Goal: Information Seeking & Learning: Learn about a topic

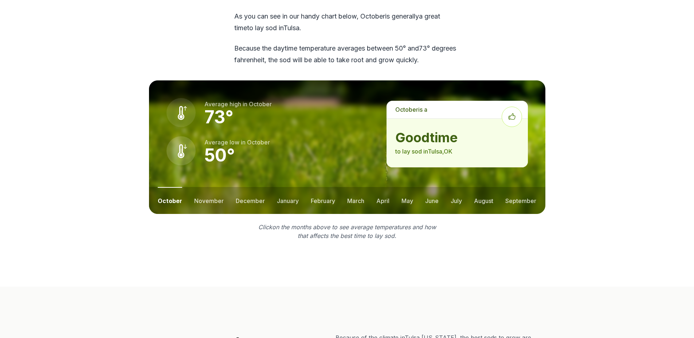
scroll to position [983, 0]
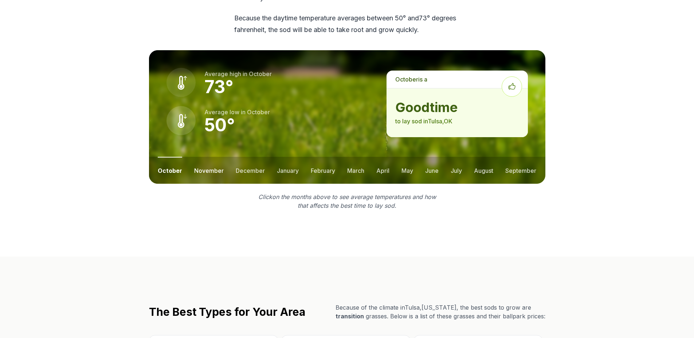
click at [217, 157] on button "november" at bounding box center [208, 170] width 29 height 27
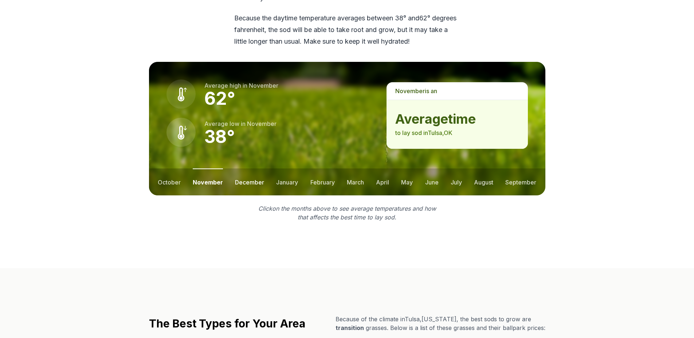
click at [256, 169] on button "december" at bounding box center [249, 182] width 29 height 27
click at [295, 169] on button "january" at bounding box center [287, 182] width 22 height 27
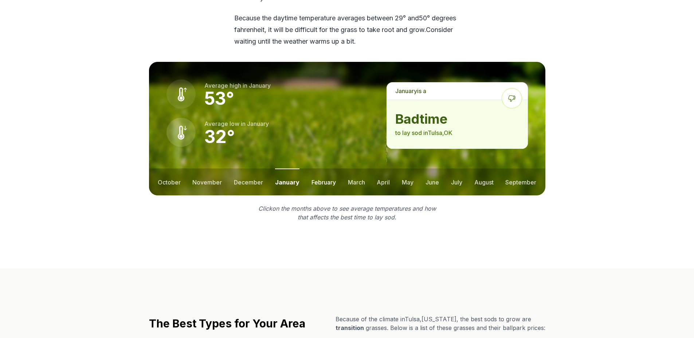
click at [326, 169] on button "february" at bounding box center [323, 182] width 24 height 27
click at [358, 169] on button "march" at bounding box center [355, 182] width 17 height 27
click at [166, 169] on button "october" at bounding box center [169, 182] width 23 height 27
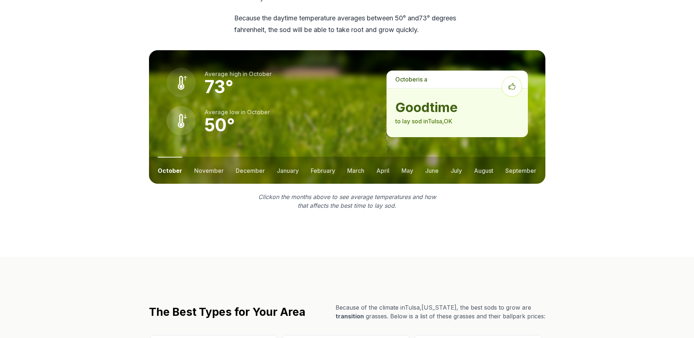
scroll to position [1129, 0]
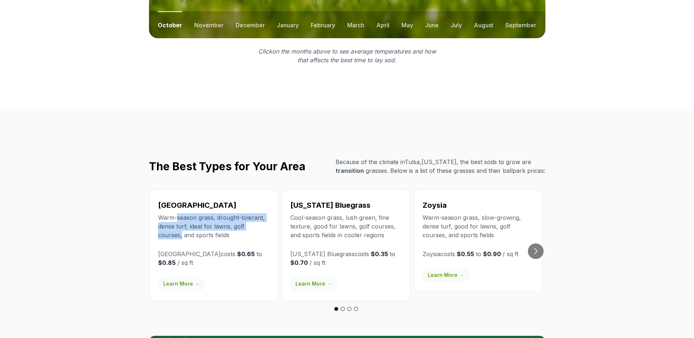
drag, startPoint x: 177, startPoint y: 192, endPoint x: 272, endPoint y: 199, distance: 94.9
click at [270, 200] on div "Bermuda Warm-season grass, drought-tolerant, dense turf, ideal for lawns, golf …" at bounding box center [213, 245] width 129 height 111
click at [534, 244] on button "Go to next slide" at bounding box center [536, 252] width 16 height 16
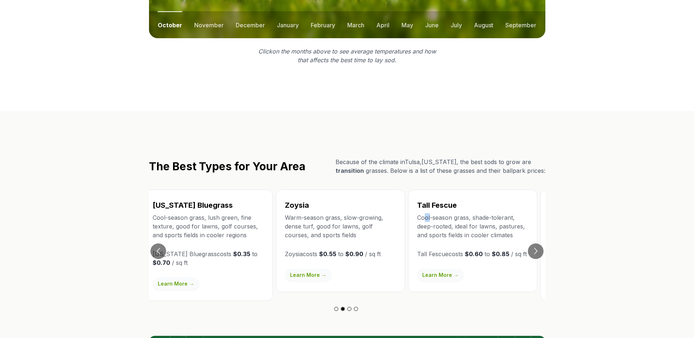
drag, startPoint x: 439, startPoint y: 195, endPoint x: 430, endPoint y: 194, distance: 8.8
click at [430, 213] on p "Cool-season grass, shade-tolerant, deep-rooted, ideal for lawns, pastures, and …" at bounding box center [472, 226] width 111 height 26
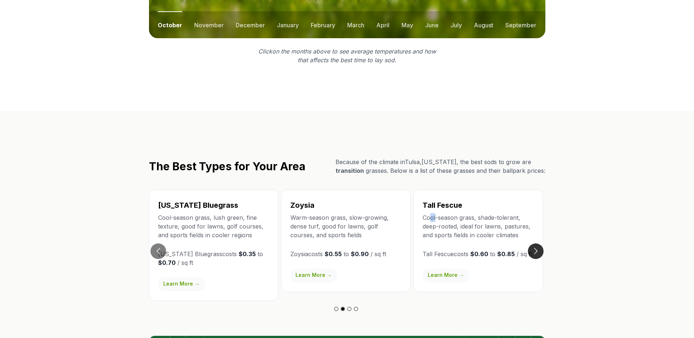
click at [538, 244] on button "Go to next slide" at bounding box center [536, 252] width 16 height 16
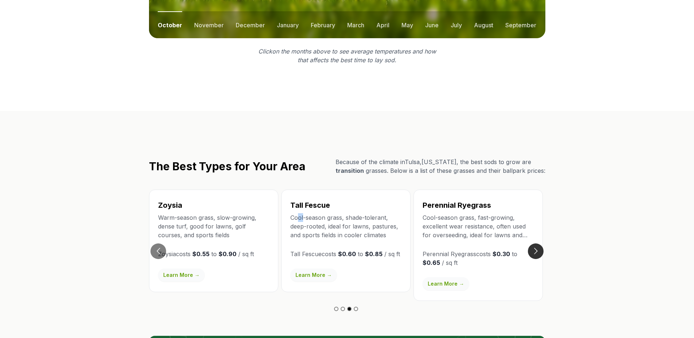
click at [538, 244] on button "Go to next slide" at bounding box center [536, 252] width 16 height 16
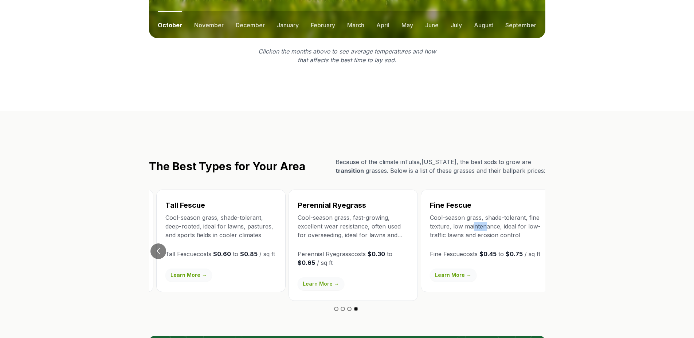
drag, startPoint x: 490, startPoint y: 196, endPoint x: 473, endPoint y: 200, distance: 17.5
click at [473, 213] on p "Cool-season grass, shade-tolerant, fine texture, low maintenance, ideal for low…" at bounding box center [485, 226] width 111 height 26
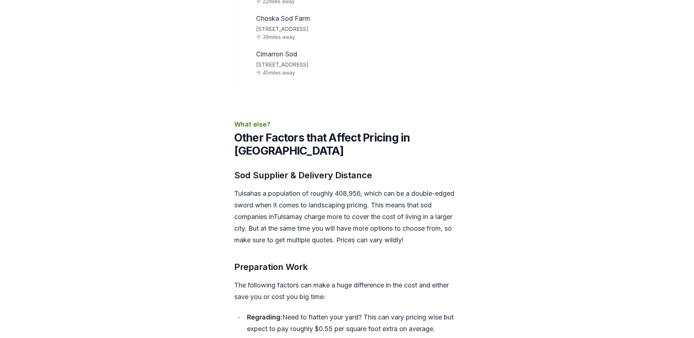
scroll to position [2621, 0]
